Goal: Information Seeking & Learning: Learn about a topic

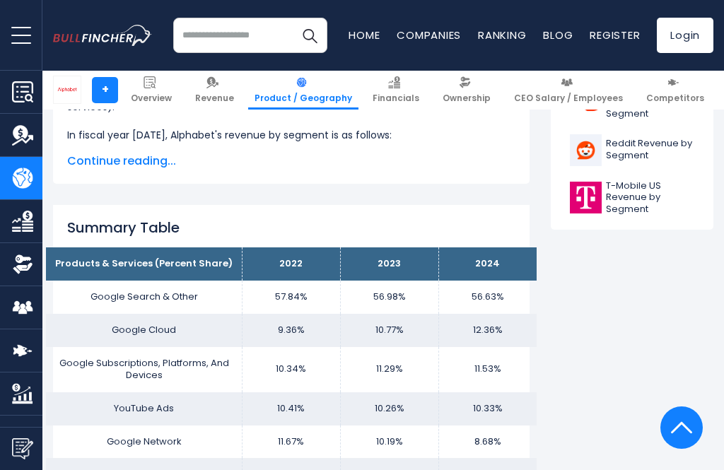
scroll to position [773, 0]
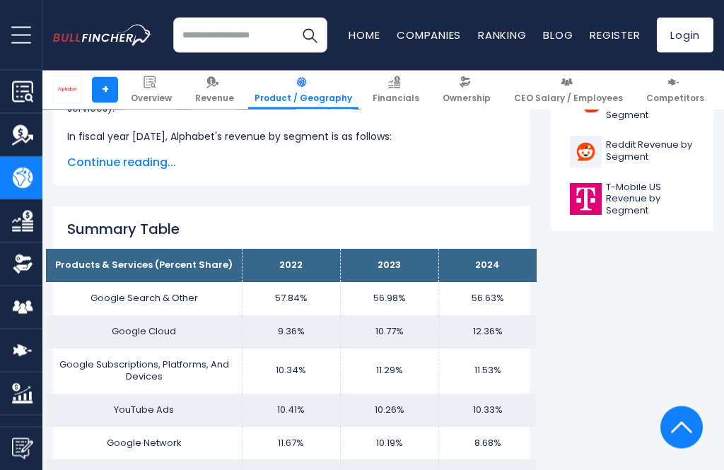
click at [93, 161] on span "Continue reading..." at bounding box center [291, 163] width 448 height 17
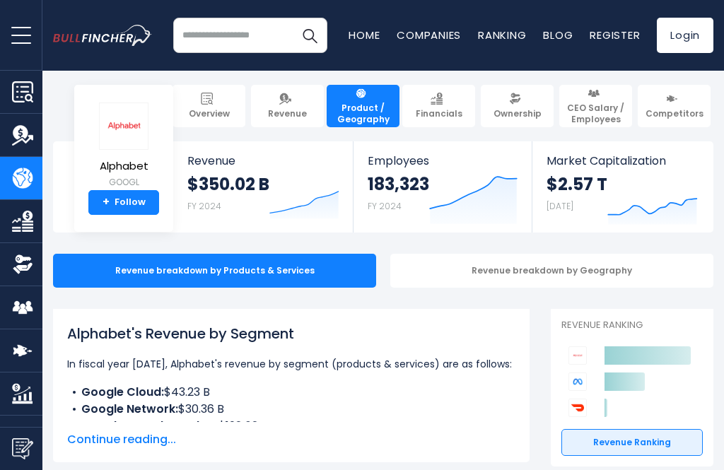
scroll to position [0, 0]
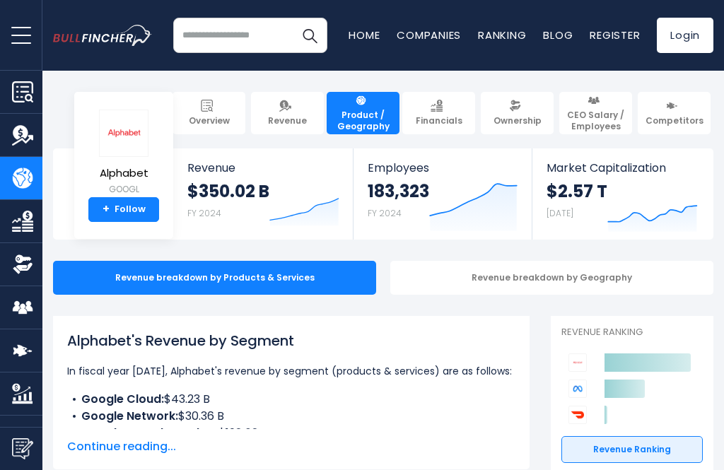
click at [208, 111] on img at bounding box center [207, 106] width 12 height 12
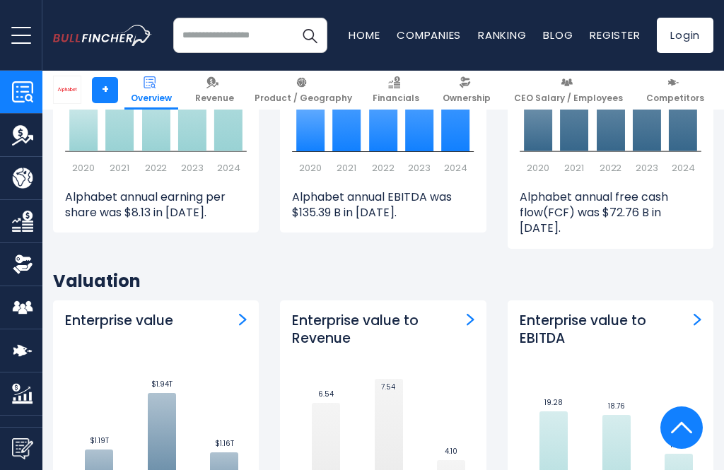
scroll to position [3779, 0]
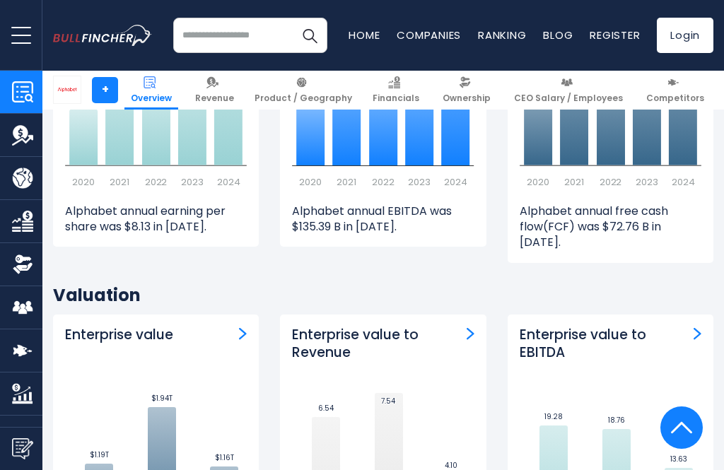
click at [218, 88] on img at bounding box center [212, 82] width 12 height 12
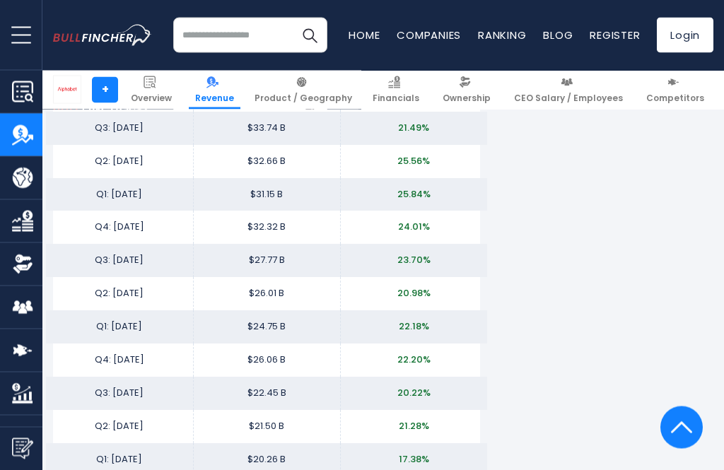
scroll to position [2778, 0]
click at [394, 86] on link "Financials" at bounding box center [395, 90] width 59 height 39
